Goal: Information Seeking & Learning: Learn about a topic

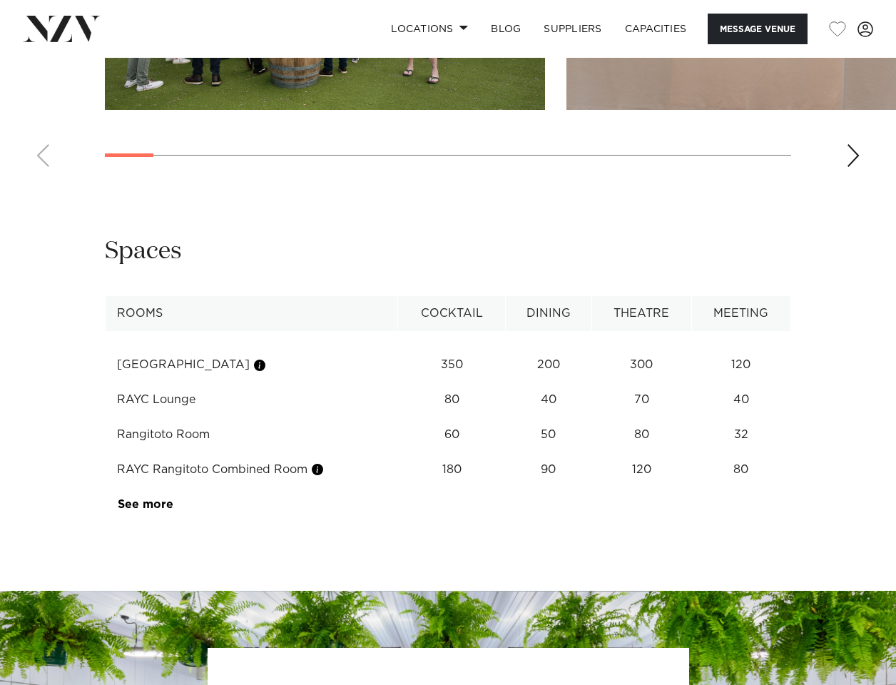
scroll to position [1811, 0]
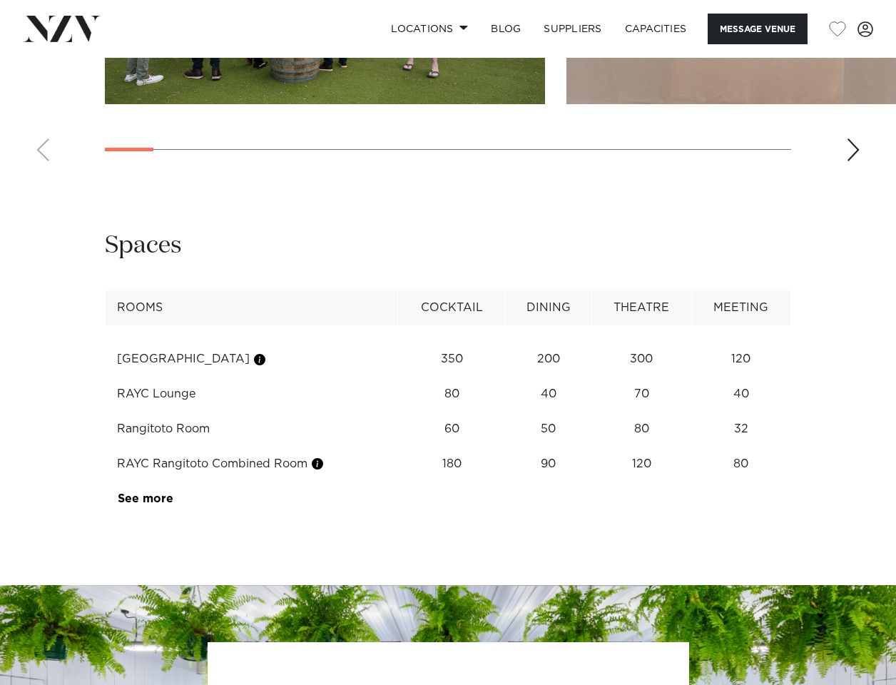
click at [852, 161] on div "Next slide" at bounding box center [853, 149] width 14 height 23
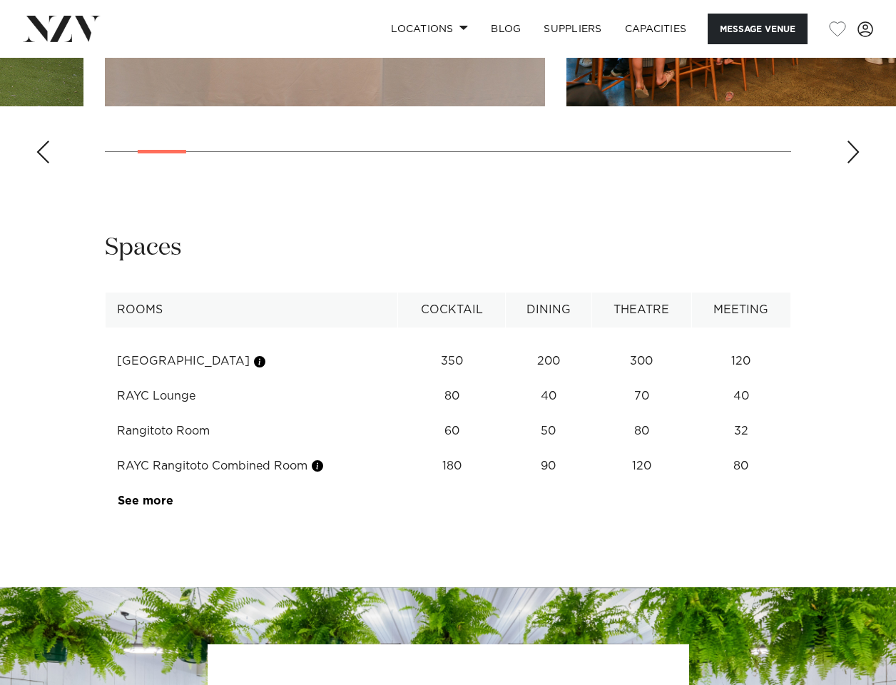
scroll to position [1713, 0]
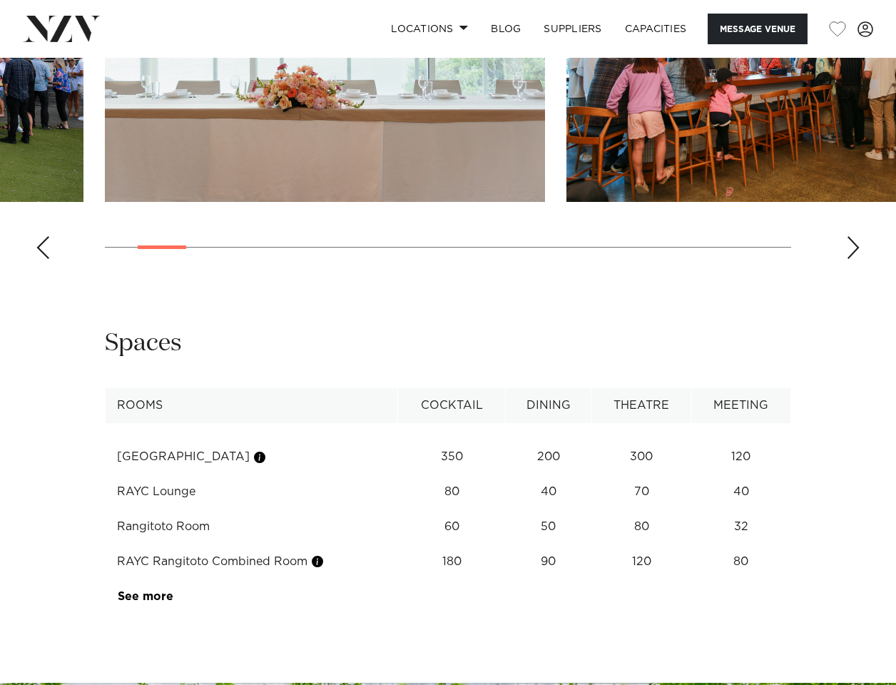
click at [856, 259] on div "Next slide" at bounding box center [853, 247] width 14 height 23
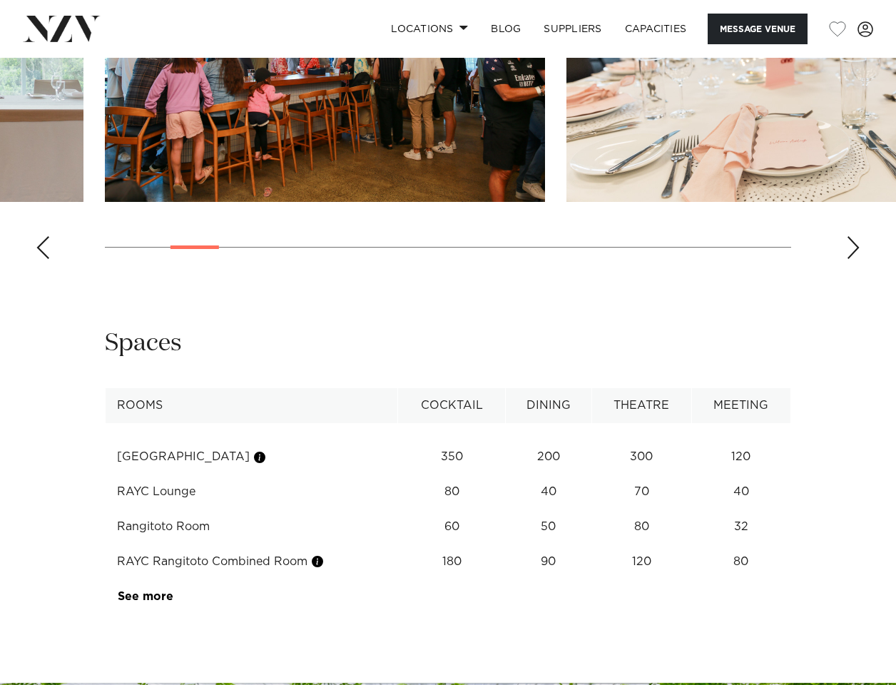
click at [852, 259] on div "Next slide" at bounding box center [853, 247] width 14 height 23
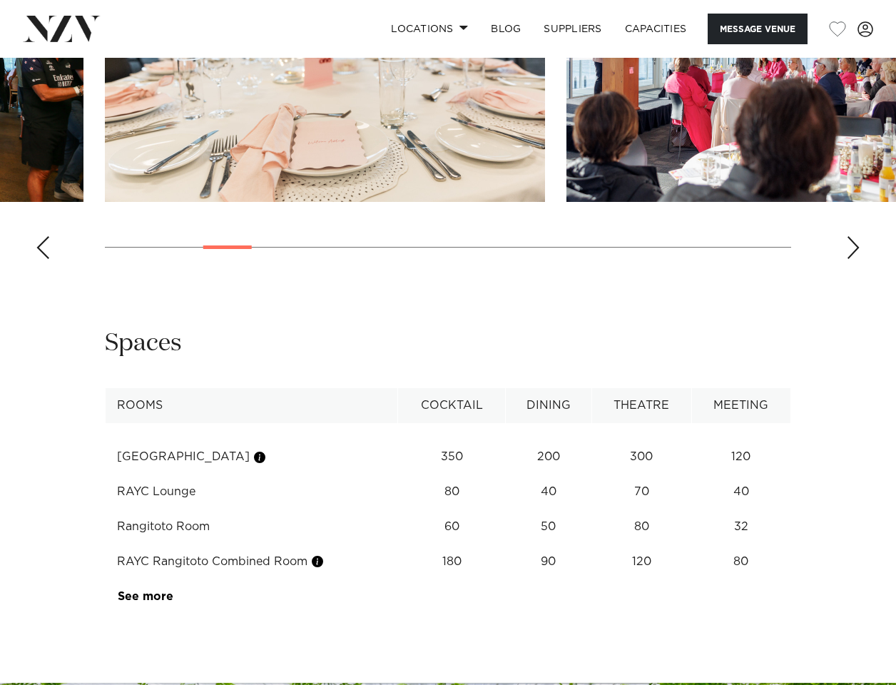
click at [852, 259] on div "Next slide" at bounding box center [853, 247] width 14 height 23
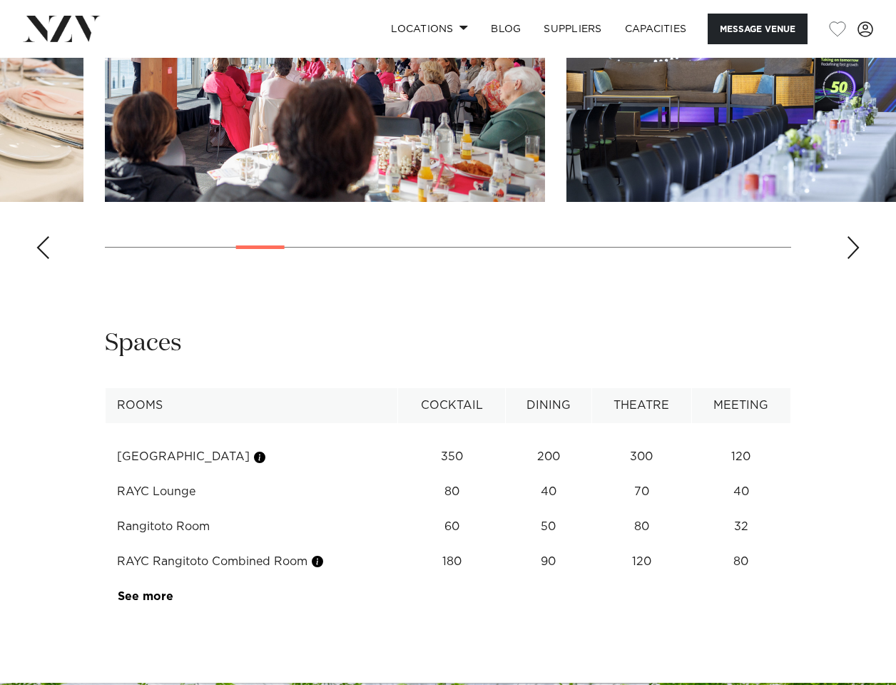
click at [852, 259] on div "Next slide" at bounding box center [853, 247] width 14 height 23
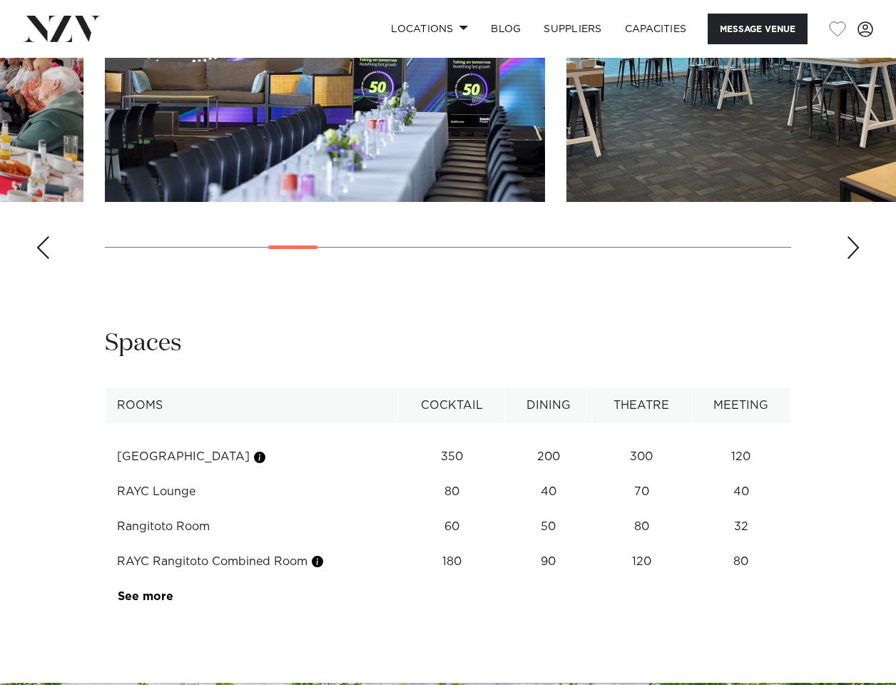
click at [852, 259] on div "Next slide" at bounding box center [853, 247] width 14 height 23
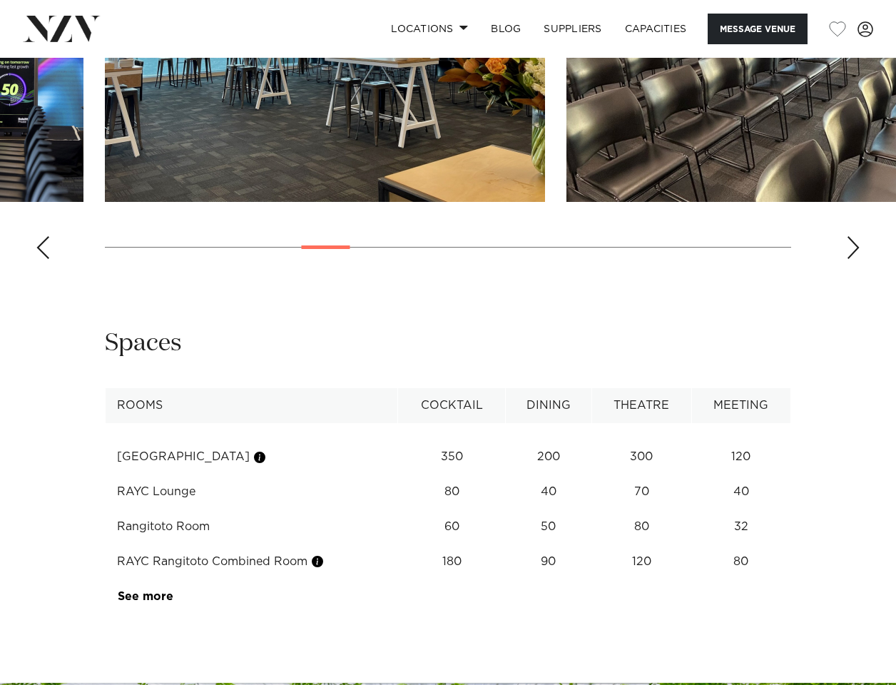
click at [852, 259] on div "Next slide" at bounding box center [853, 247] width 14 height 23
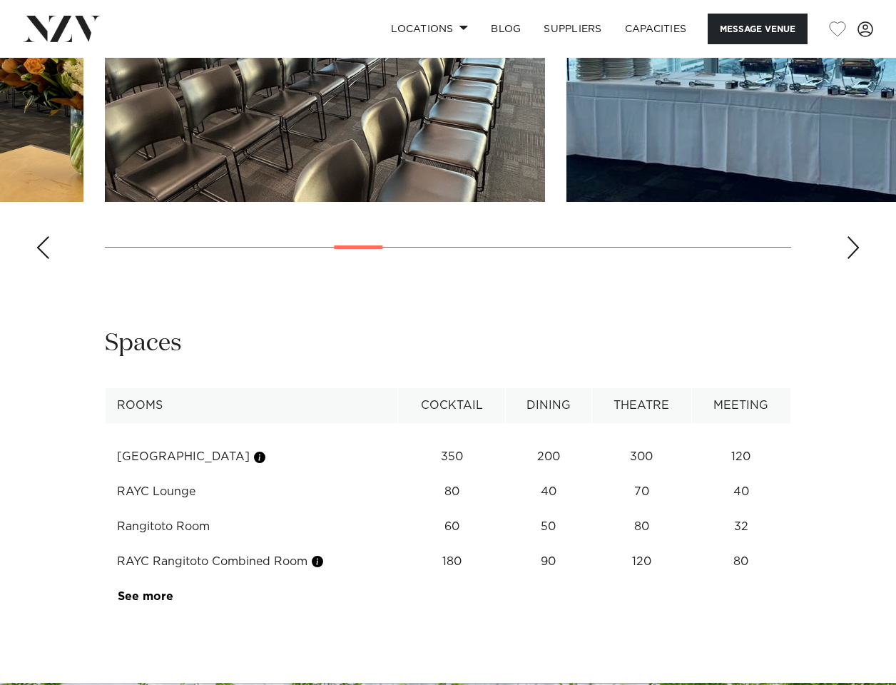
click at [852, 259] on div "Next slide" at bounding box center [853, 247] width 14 height 23
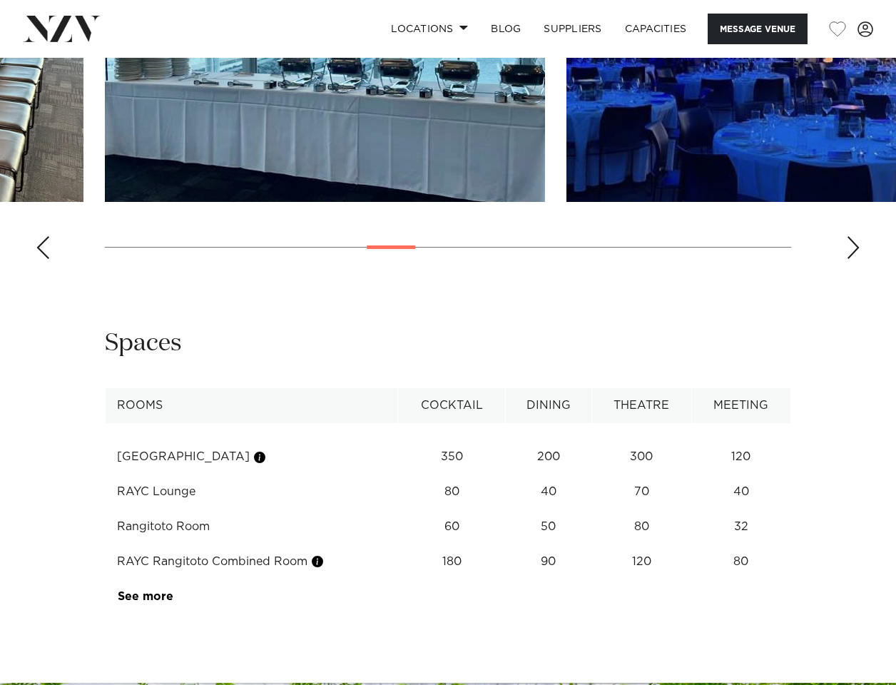
click at [852, 259] on div "Next slide" at bounding box center [853, 247] width 14 height 23
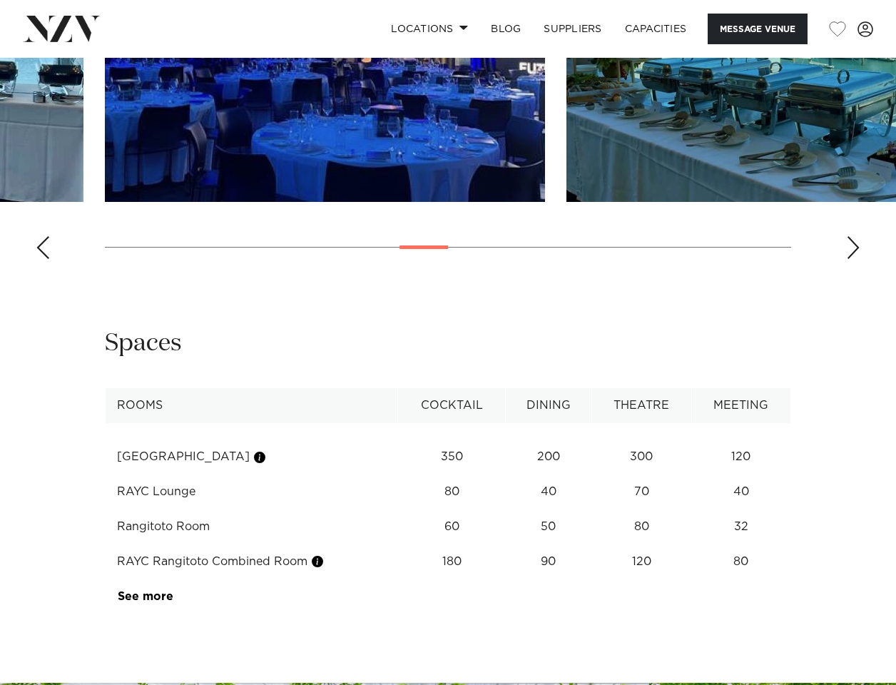
click at [857, 259] on div "Next slide" at bounding box center [853, 247] width 14 height 23
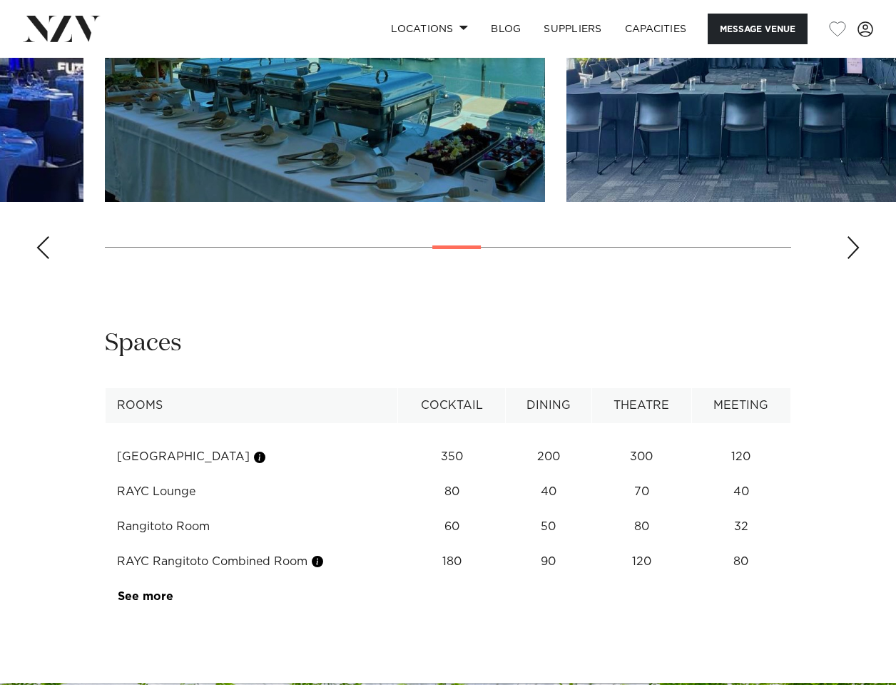
click at [857, 259] on div "Next slide" at bounding box center [853, 247] width 14 height 23
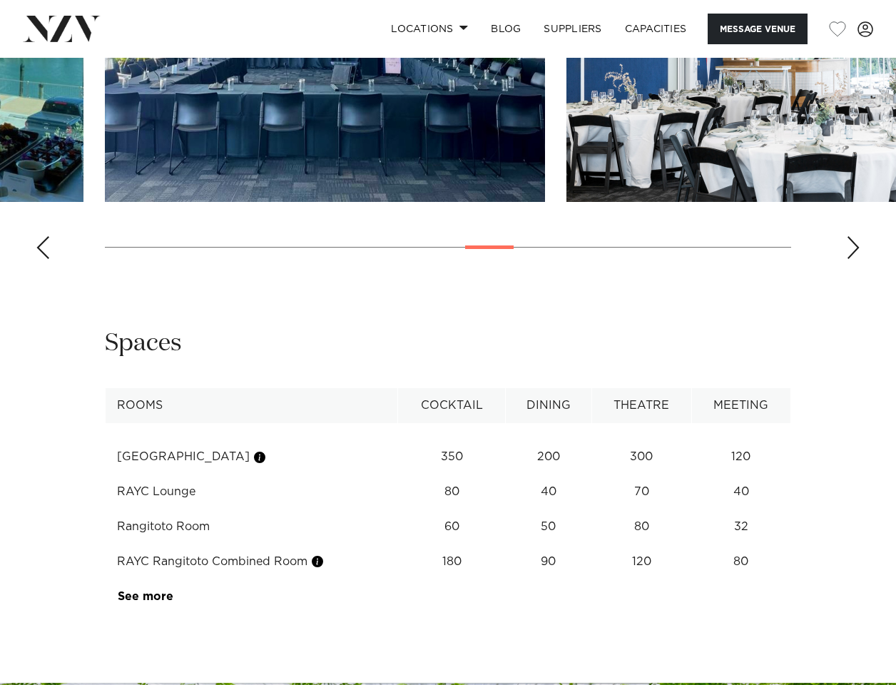
click at [857, 259] on div "Next slide" at bounding box center [853, 247] width 14 height 23
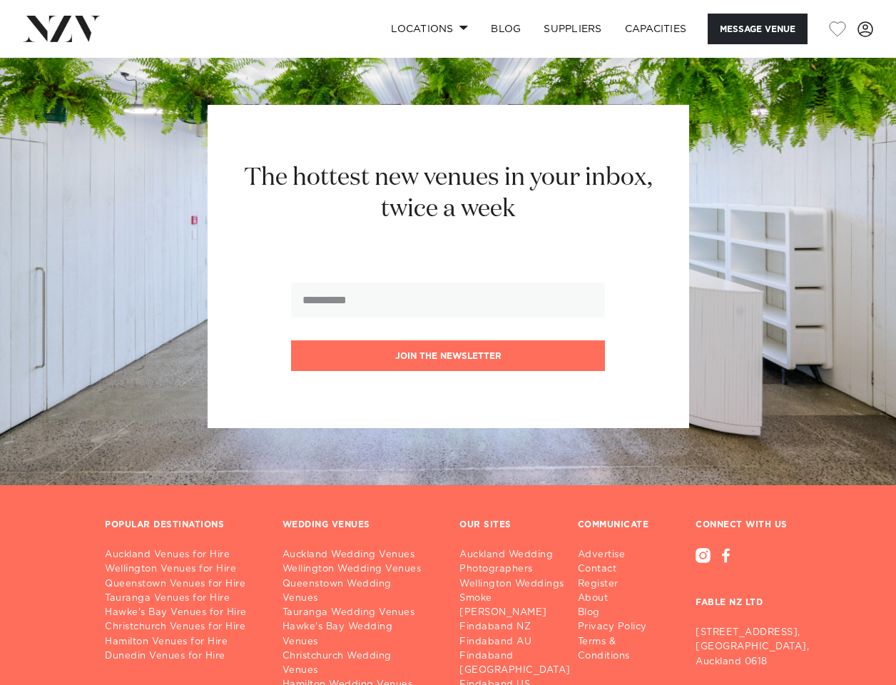
scroll to position [2348, 0]
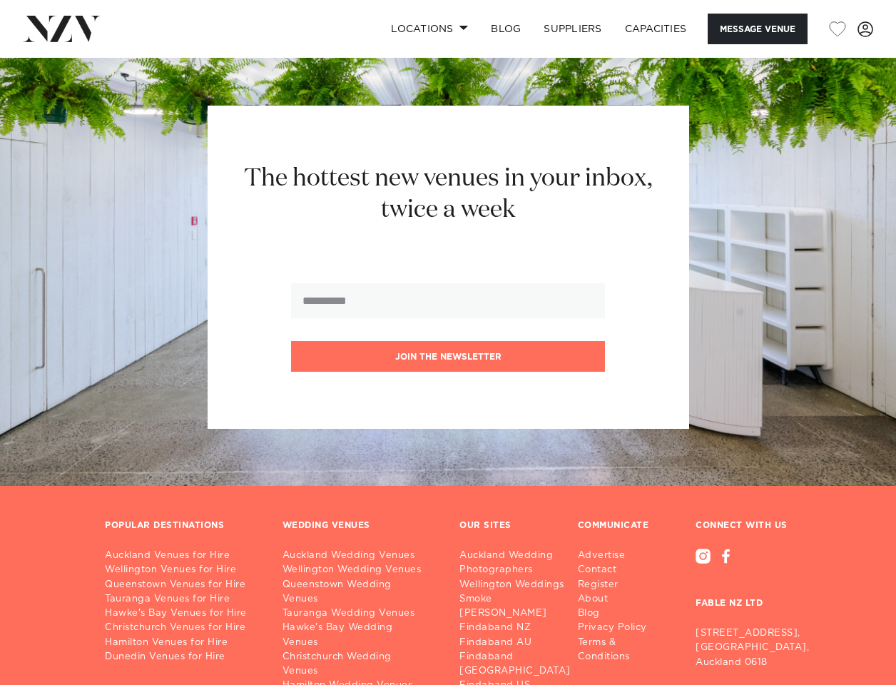
click at [464, 29] on span at bounding box center [463, 27] width 9 height 5
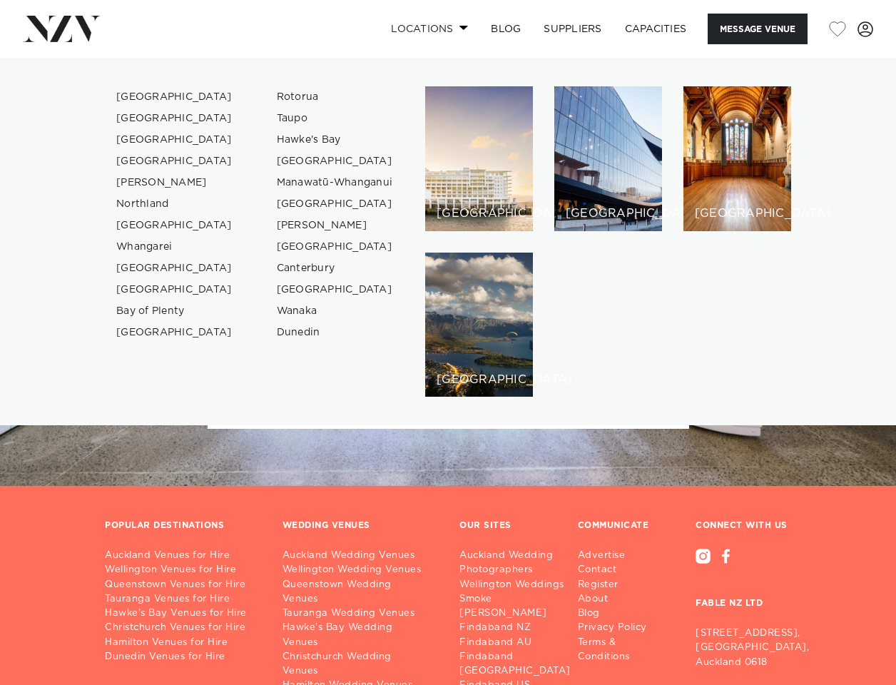
click at [464, 29] on span at bounding box center [463, 27] width 9 height 5
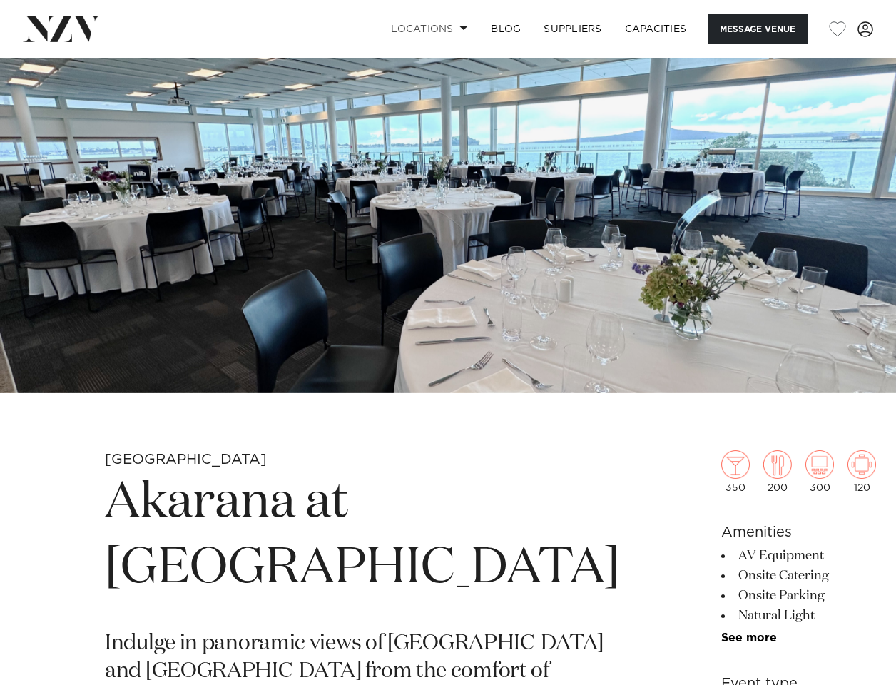
scroll to position [0, 0]
